Goal: Task Accomplishment & Management: Manage account settings

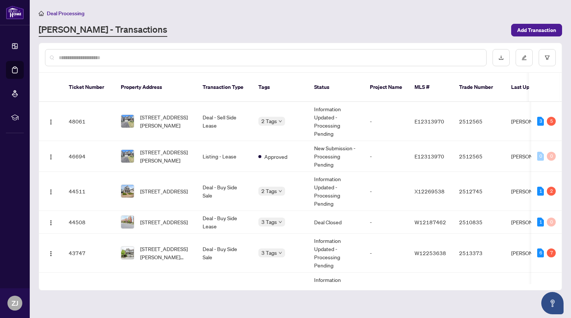
scroll to position [294, 0]
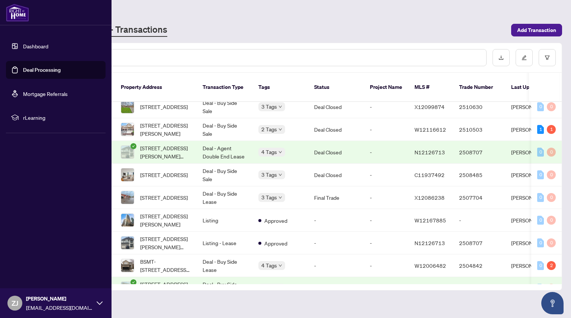
click at [32, 73] on link "Deal Processing" at bounding box center [42, 70] width 38 height 7
click at [23, 68] on link "Deal Processing" at bounding box center [42, 70] width 38 height 7
click at [36, 48] on link "Dashboard" at bounding box center [35, 46] width 25 height 7
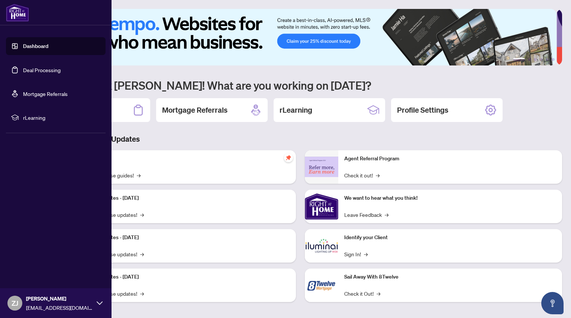
click at [38, 68] on link "Deal Processing" at bounding box center [42, 70] width 38 height 7
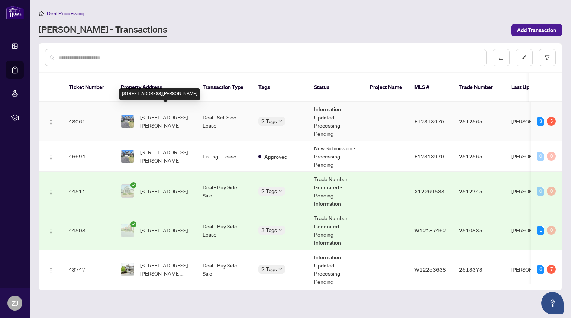
click at [159, 116] on span "[STREET_ADDRESS][PERSON_NAME]" at bounding box center [165, 121] width 51 height 16
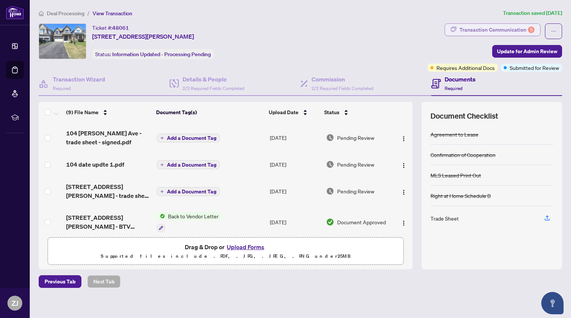
click at [491, 27] on div "Transaction Communication 5" at bounding box center [496, 30] width 75 height 12
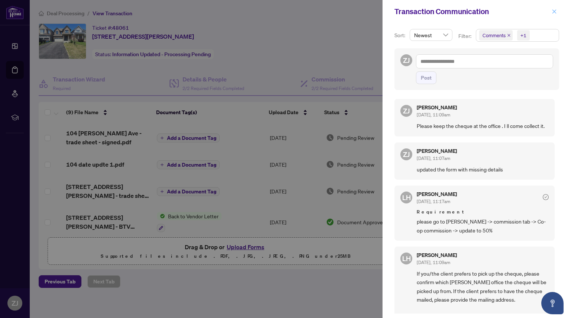
click at [554, 10] on icon "close" at bounding box center [553, 11] width 5 height 5
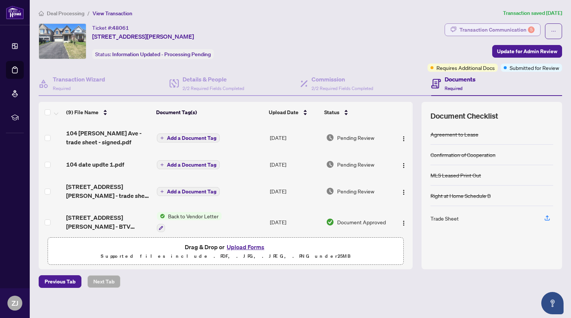
click at [472, 29] on div "Transaction Communication 5" at bounding box center [496, 30] width 75 height 12
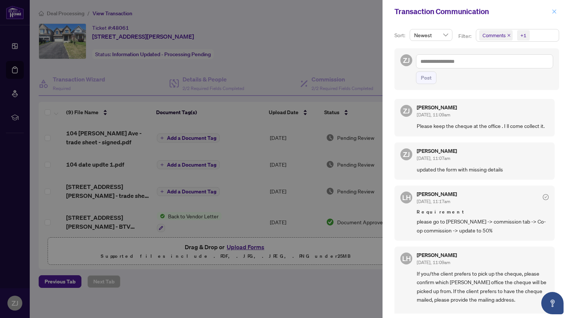
click at [555, 11] on icon "close" at bounding box center [553, 11] width 5 height 5
